Goal: Entertainment & Leisure: Consume media (video, audio)

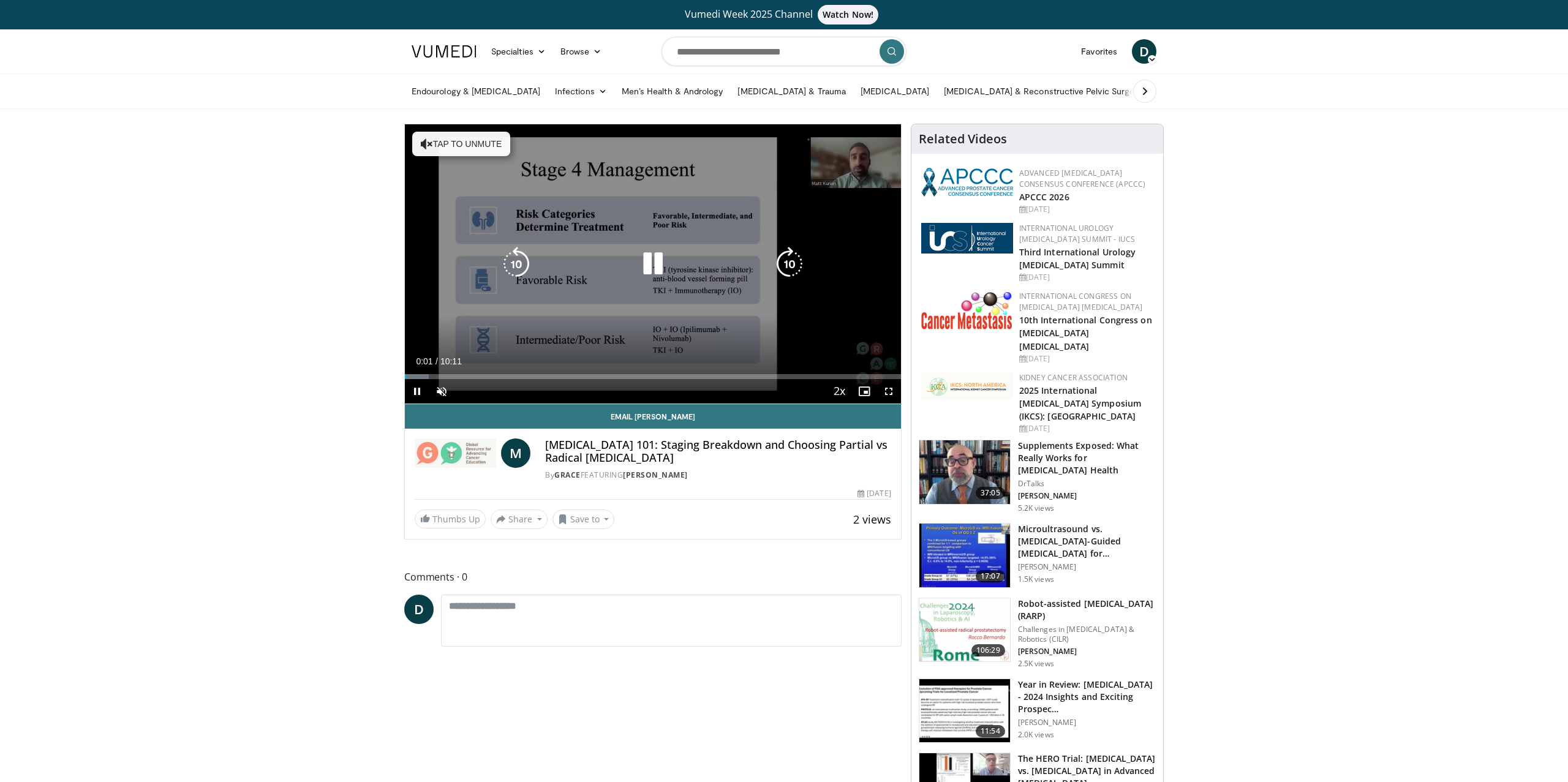
click at [654, 260] on icon "Video Player" at bounding box center [653, 264] width 34 height 34
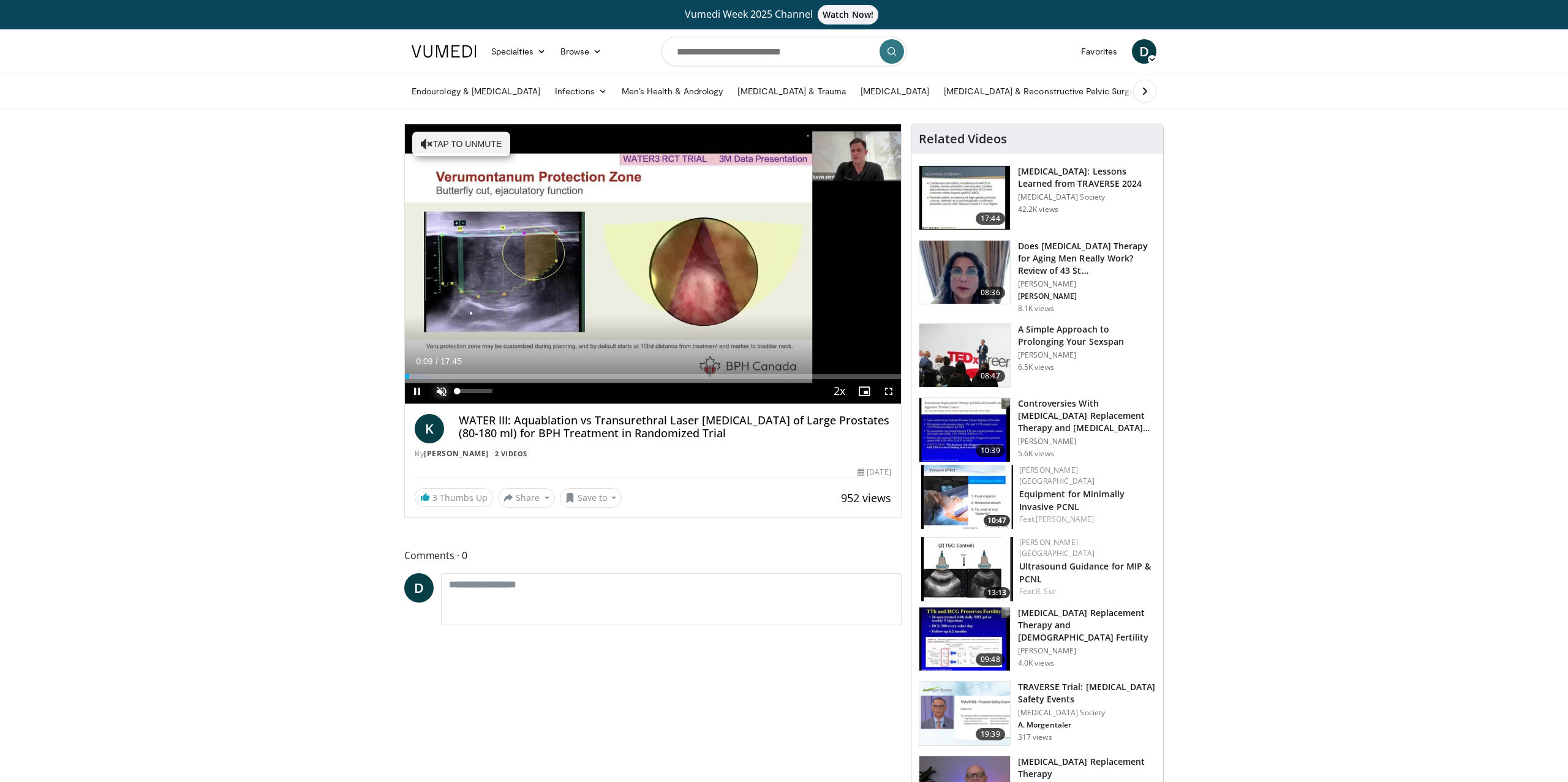
click at [446, 385] on span "Video Player" at bounding box center [441, 391] width 24 height 24
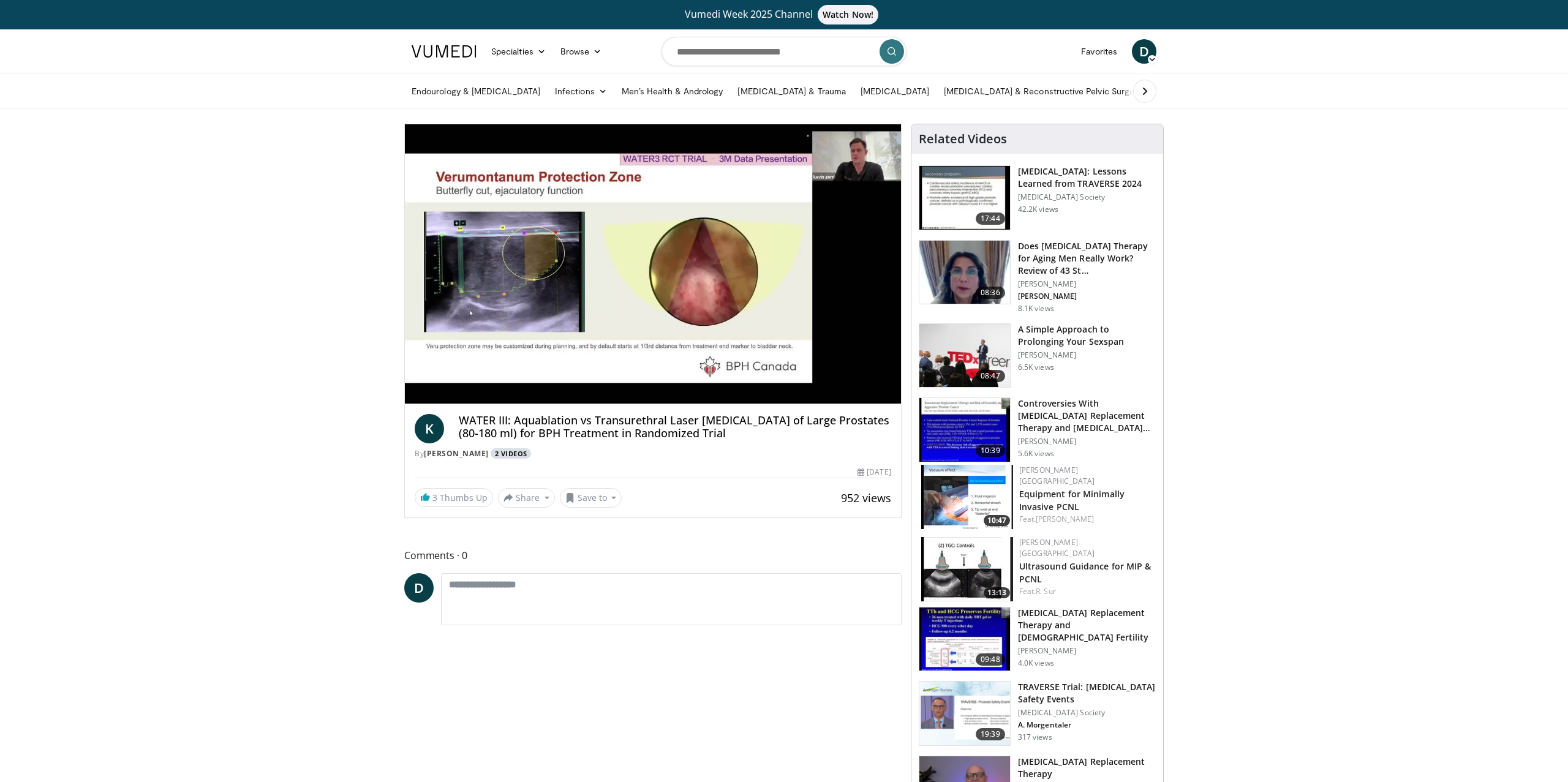
click at [491, 451] on link "2 Videos" at bounding box center [511, 453] width 40 height 10
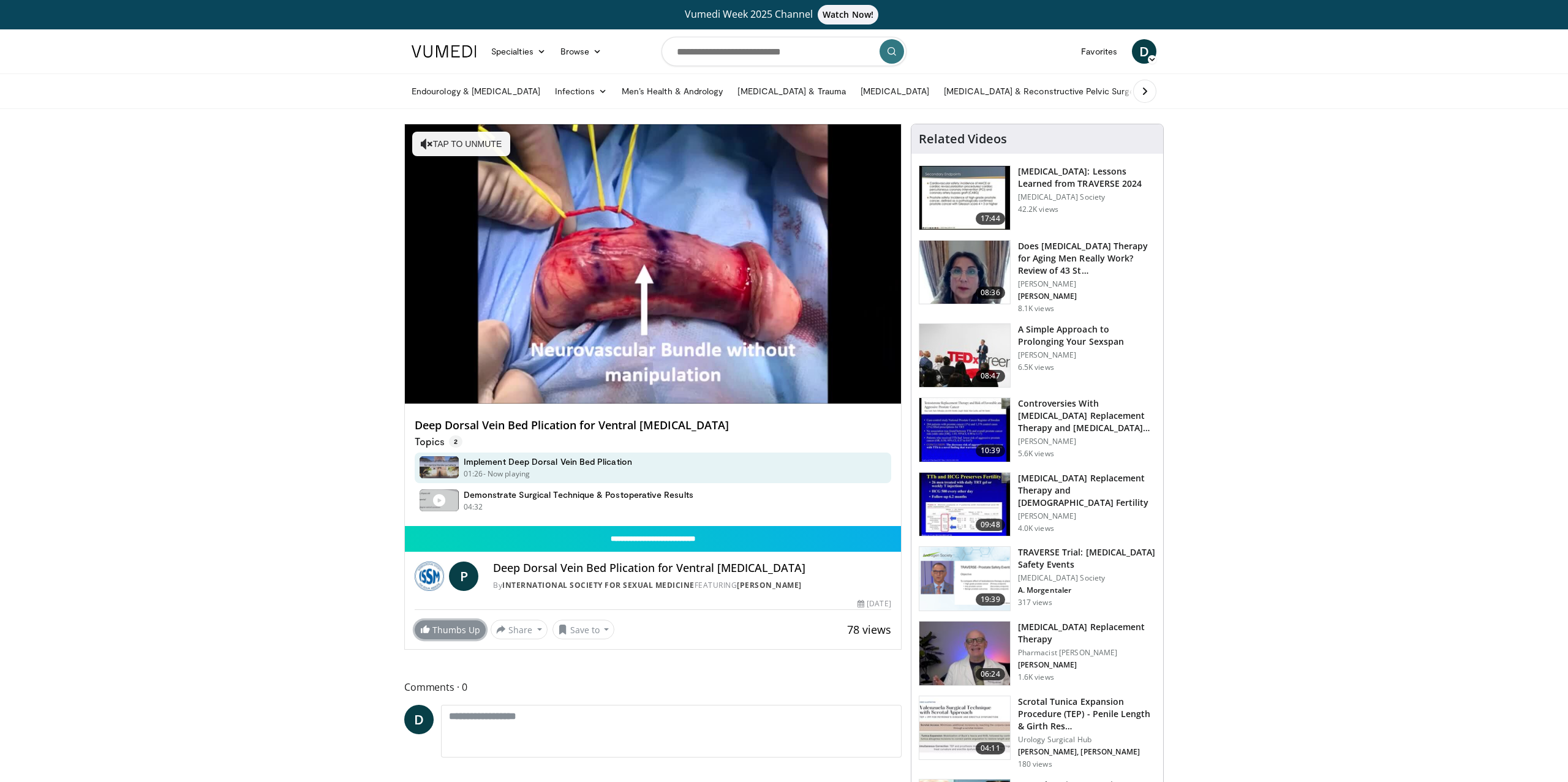
click at [448, 633] on link "Thumbs Up" at bounding box center [450, 630] width 71 height 19
